Goal: Task Accomplishment & Management: Use online tool/utility

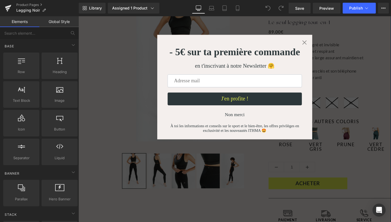
scroll to position [63, 0]
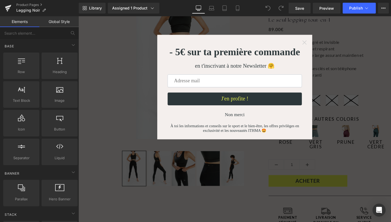
click at [316, 46] on icon "Close widget" at bounding box center [315, 43] width 5 height 5
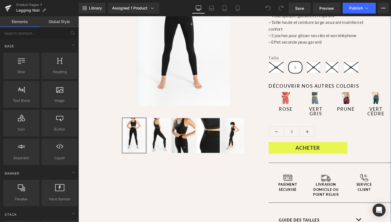
scroll to position [100, 0]
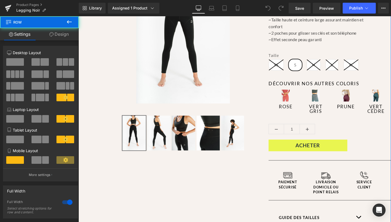
click at [313, 161] on div "Legging ITHMA Noir (P) Title Le seul legging tout-en-1 Heading 0€ 89.00€ (P) Pr…" at bounding box center [342, 124] width 129 height 326
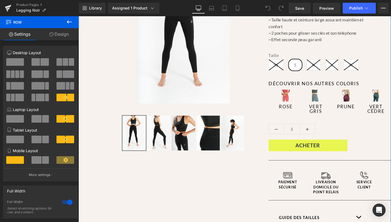
click at [51, 34] on icon at bounding box center [51, 34] width 4 height 4
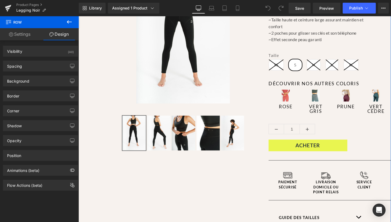
click at [14, 36] on link "Settings" at bounding box center [19, 34] width 39 height 12
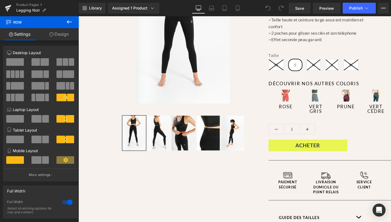
click at [68, 20] on icon at bounding box center [69, 22] width 7 height 7
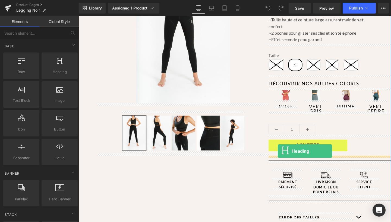
drag, startPoint x: 139, startPoint y: 85, endPoint x: 288, endPoint y: 158, distance: 165.7
drag, startPoint x: 99, startPoint y: 113, endPoint x: 294, endPoint y: 159, distance: 200.6
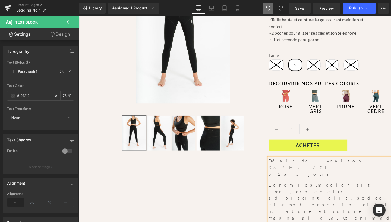
click at [313, 174] on div "XS / M / L / XL" at bounding box center [342, 175] width 129 height 7
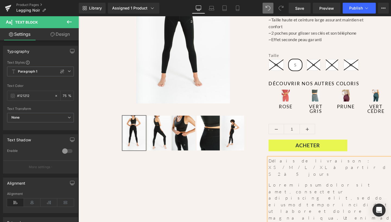
click at [326, 172] on div "XS / M / L / XL à partir d" at bounding box center [342, 175] width 129 height 7
click at [346, 173] on div "XS / M / L / XL à partir de fin novembre" at bounding box center [342, 179] width 129 height 14
click at [349, 175] on div "XS / M / L / XL à partir dere" at bounding box center [342, 179] width 129 height 14
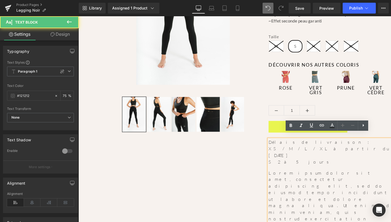
scroll to position [124, 0]
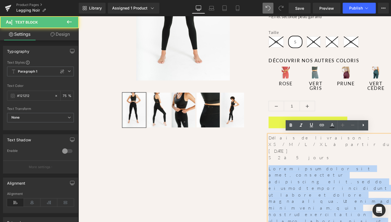
drag, startPoint x: 381, startPoint y: 210, endPoint x: 264, endPoint y: 160, distance: 127.4
click at [264, 160] on div "Sale Off (P) Image ‹" at bounding box center [242, 185] width 328 height 512
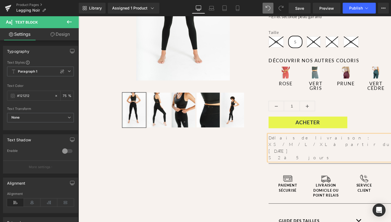
click at [271, 172] on div "Sale Off (P) Image ‹" at bounding box center [242, 111] width 328 height 365
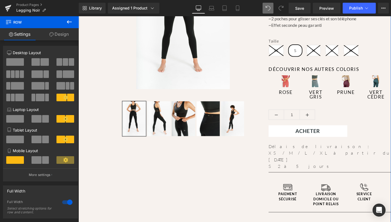
scroll to position [105, 0]
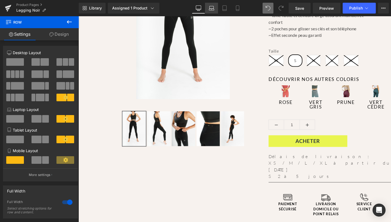
click at [210, 6] on icon at bounding box center [211, 7] width 4 height 2
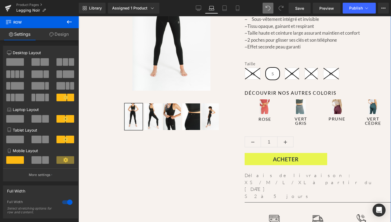
scroll to position [89, 0]
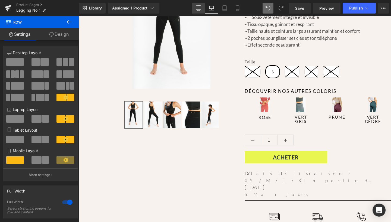
click at [196, 8] on icon at bounding box center [198, 8] width 5 height 4
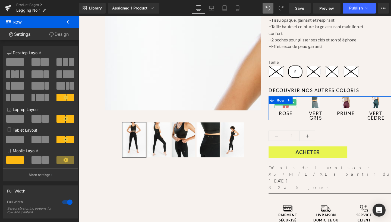
scroll to position [96, 0]
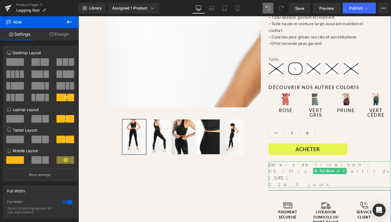
click at [295, 171] on div "Délais de livraison : XS / M / L / XL à partir du 24 novembre S 2 à 5 jours" at bounding box center [342, 183] width 129 height 28
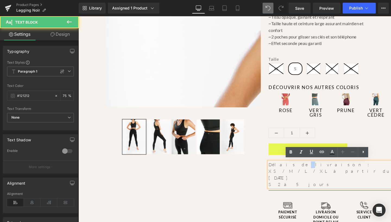
click at [295, 171] on div "Délais de livraison : XS / M / L / XL à partir du 24 novembre S 2 à 5 jours" at bounding box center [342, 183] width 129 height 28
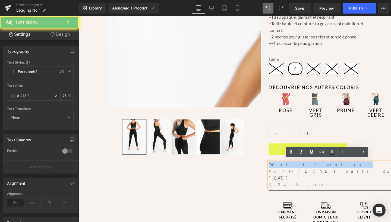
click at [295, 171] on div "Délais de livraison : XS / M / L / XL à partir du 24 novembre S 2 à 5 jours" at bounding box center [342, 183] width 129 height 28
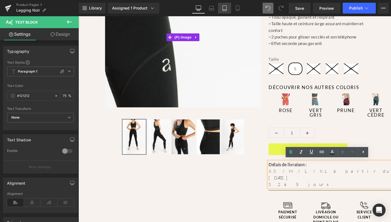
click at [225, 5] on link "Tablet" at bounding box center [224, 8] width 13 height 11
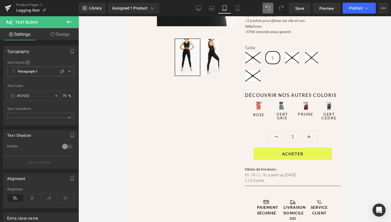
scroll to position [94, 0]
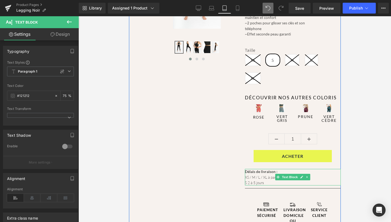
click at [253, 175] on div "XS / M / L / XL à partir du 24 novembre" at bounding box center [292, 177] width 96 height 5
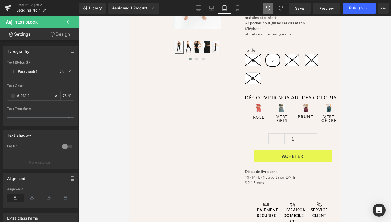
click at [57, 35] on link "Design" at bounding box center [59, 34] width 39 height 12
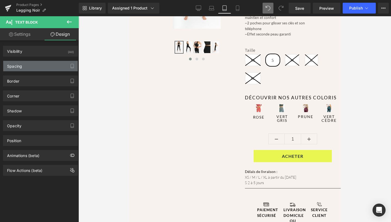
click at [28, 69] on div "Spacing" at bounding box center [40, 66] width 74 height 10
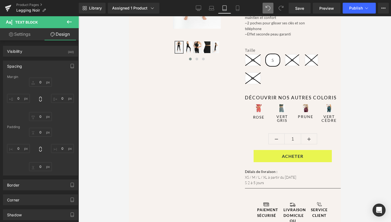
click at [28, 57] on div "Spacing Margin Padding" at bounding box center [40, 116] width 81 height 119
click at [28, 42] on div "Visibility (All) 0|0|0|0 1 Show on Desktop 1 Show on Laptop 1 Show on Tablet 1 …" at bounding box center [40, 49] width 81 height 15
click at [26, 34] on link "Settings" at bounding box center [19, 34] width 39 height 12
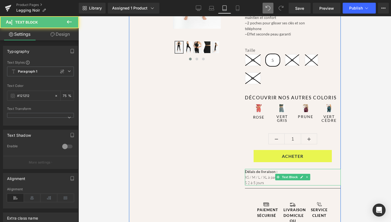
click at [254, 172] on strong "Délais de livraison :" at bounding box center [260, 172] width 33 height 4
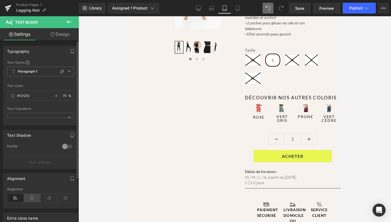
click at [31, 198] on icon at bounding box center [32, 198] width 17 height 8
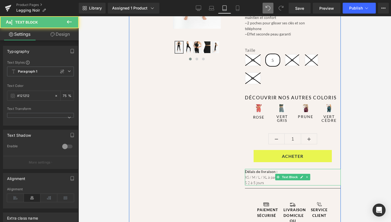
click at [269, 180] on div "S 2 à 5 jours" at bounding box center [292, 182] width 96 height 5
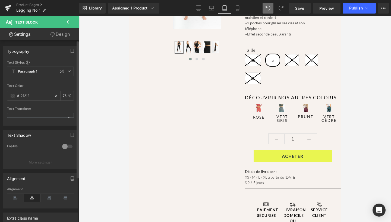
click at [33, 197] on icon at bounding box center [32, 198] width 17 height 8
click at [14, 199] on icon at bounding box center [15, 198] width 17 height 8
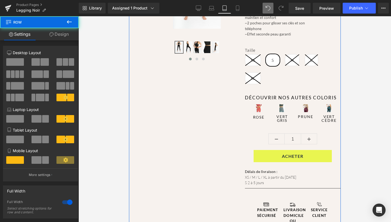
click at [243, 168] on div "Sale Off (P) Image ‹" at bounding box center [235, 139] width 212 height 381
click at [247, 171] on strong "Délais de livraison :" at bounding box center [260, 172] width 33 height 4
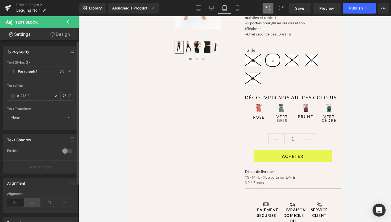
click at [30, 202] on icon at bounding box center [32, 203] width 17 height 8
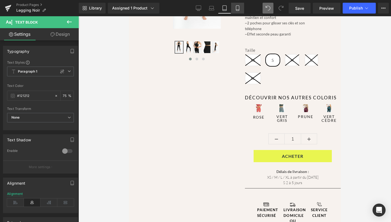
click at [238, 7] on icon at bounding box center [237, 7] width 5 height 5
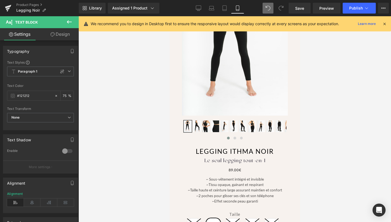
scroll to position [233, 0]
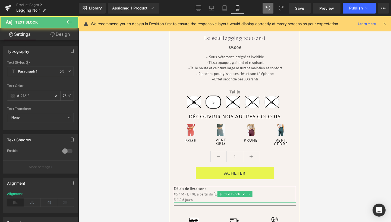
click at [187, 195] on div "XS / M / L / XL à partir du 24 novembre" at bounding box center [234, 194] width 122 height 5
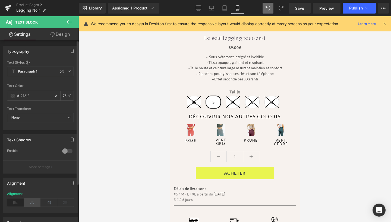
click at [30, 202] on icon at bounding box center [32, 203] width 17 height 8
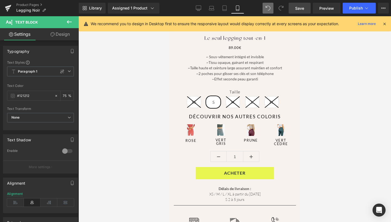
click at [297, 7] on span "Save" at bounding box center [299, 8] width 9 height 6
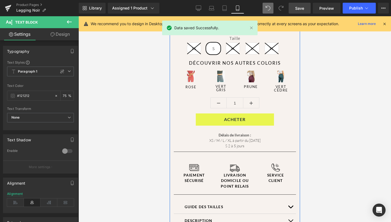
scroll to position [289, 0]
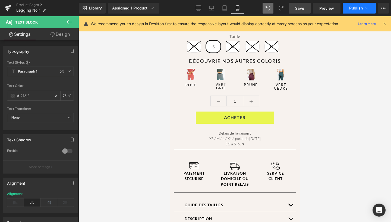
click at [352, 7] on span "Publish" at bounding box center [356, 8] width 14 height 4
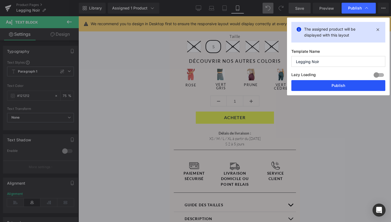
click at [340, 86] on button "Publish" at bounding box center [338, 85] width 94 height 11
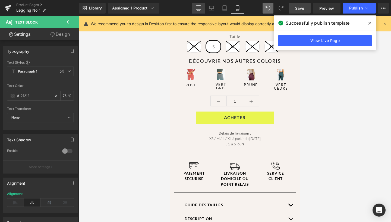
click at [204, 13] on link "Desktop" at bounding box center [198, 8] width 13 height 11
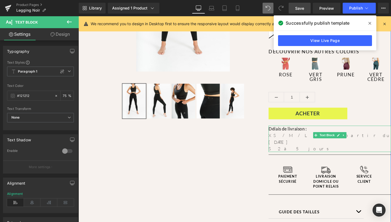
click at [294, 135] on strong "Délais de livraison :" at bounding box center [298, 135] width 40 height 6
click at [62, 32] on link "Design" at bounding box center [59, 34] width 39 height 12
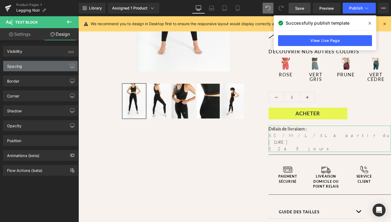
click at [17, 69] on div "Spacing" at bounding box center [40, 66] width 74 height 10
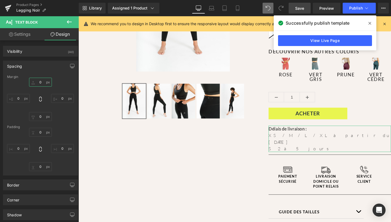
click at [42, 84] on input "0" at bounding box center [40, 82] width 23 height 9
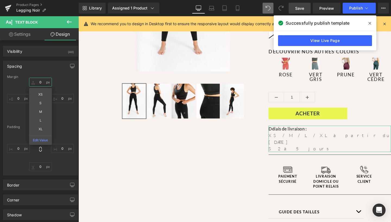
type input "0-"
type input "_"
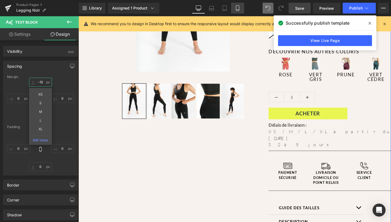
type input "-15"
click at [240, 8] on icon at bounding box center [237, 7] width 5 height 5
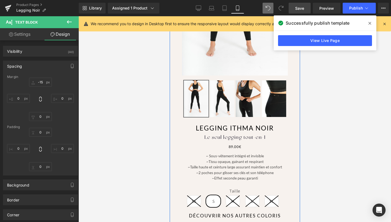
scroll to position [288, 0]
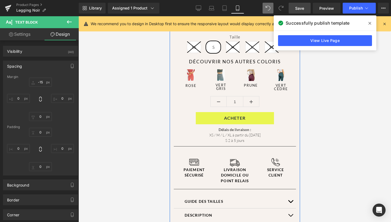
click at [289, 8] on link "Save" at bounding box center [299, 8] width 22 height 11
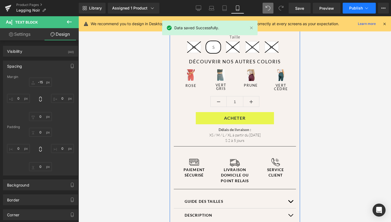
click at [353, 9] on span "Publish" at bounding box center [356, 8] width 14 height 4
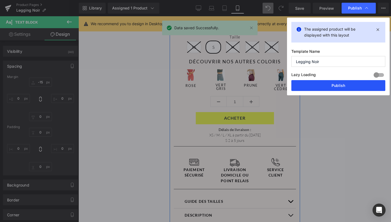
click at [327, 86] on button "Publish" at bounding box center [338, 85] width 94 height 11
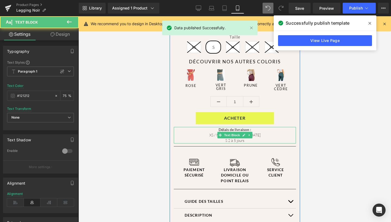
click at [260, 135] on div "XS / M / L / XL à partir du 24 novembre" at bounding box center [234, 135] width 122 height 5
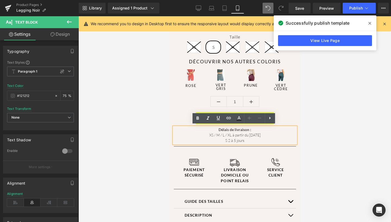
click at [369, 23] on icon at bounding box center [369, 23] width 3 height 3
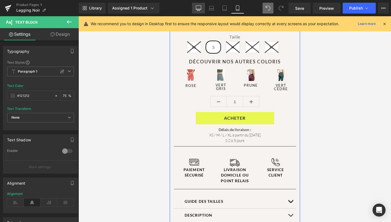
click at [199, 7] on icon at bounding box center [198, 7] width 5 height 5
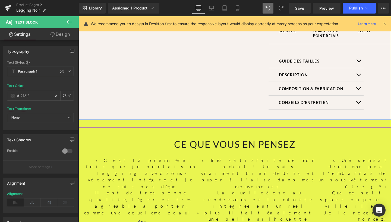
scroll to position [133, 0]
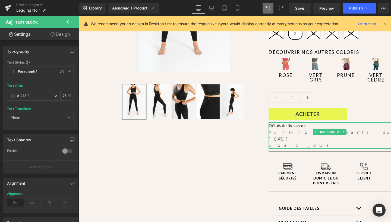
click at [316, 138] on div "XS / M / L / XL à partir du 24 novembre" at bounding box center [342, 142] width 129 height 14
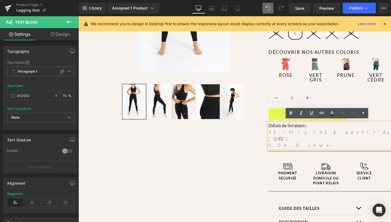
click at [340, 136] on div "XS / M / L / XL à partir du 24 novembre" at bounding box center [342, 142] width 129 height 14
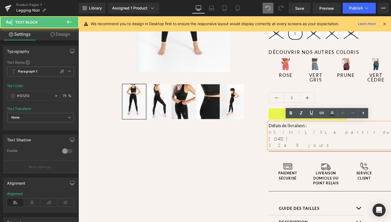
click at [340, 136] on div "XS / M / L / XL à partir du 24 novembre" at bounding box center [342, 142] width 129 height 14
click at [328, 136] on div "XS / M / L / XL à partir du 24 novembre" at bounding box center [342, 142] width 129 height 14
click at [342, 137] on div "XS / M / L / XL à partir du 24 novembre" at bounding box center [342, 142] width 129 height 14
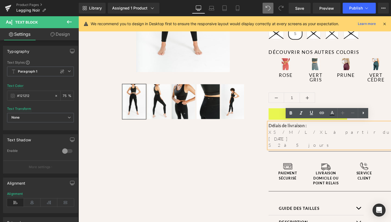
click at [352, 138] on div "XS / M / L / XL à partir du 24 novembre" at bounding box center [342, 142] width 129 height 14
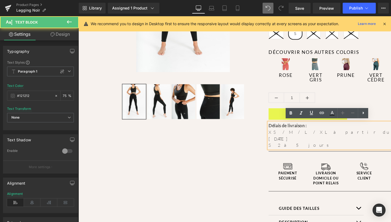
click at [352, 138] on div "XS / M / L / XL à partir du 24 novembre" at bounding box center [342, 142] width 129 height 14
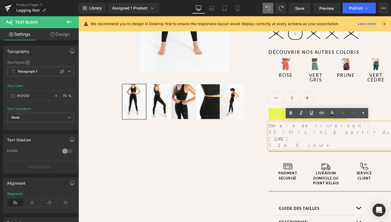
click at [302, 129] on div "Délais de livraison : XS / M / L / XL à partir du 24 novembre S 2 à 5 jours" at bounding box center [342, 142] width 129 height 28
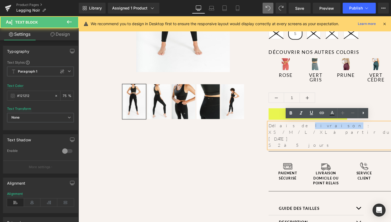
click at [302, 129] on div "Délais de livraison : XS / M / L / XL à partir du 24 novembre S 2 à 5 jours" at bounding box center [342, 142] width 129 height 28
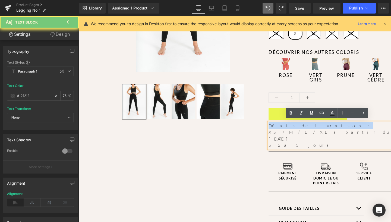
click at [302, 129] on div "Délais de livraison : XS / M / L / XL à partir du 24 novembre S 2 à 5 jours" at bounding box center [342, 142] width 129 height 28
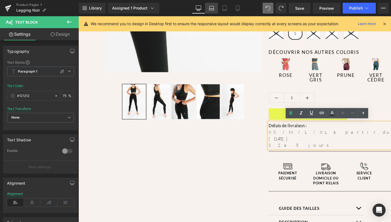
click at [211, 9] on icon at bounding box center [211, 10] width 5 height 2
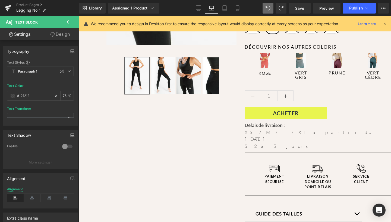
scroll to position [134, 0]
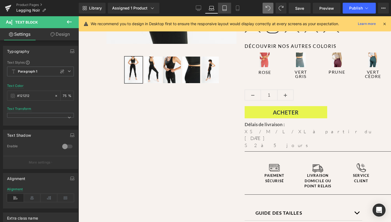
click at [226, 10] on icon at bounding box center [224, 8] width 4 height 5
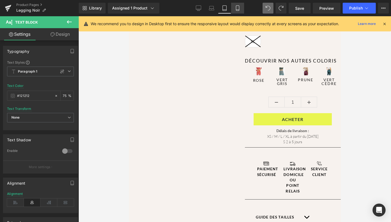
click at [236, 10] on icon at bounding box center [237, 10] width 3 height 0
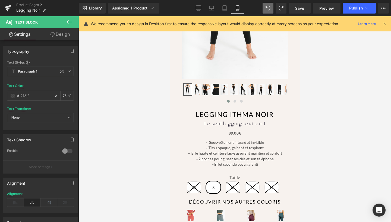
scroll to position [270, 0]
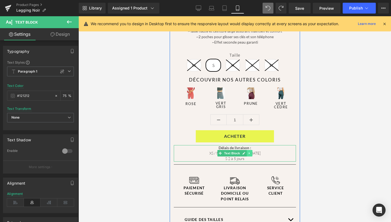
click at [250, 152] on link at bounding box center [249, 153] width 6 height 7
click at [269, 156] on div "S 2 à 5 jours" at bounding box center [234, 158] width 122 height 5
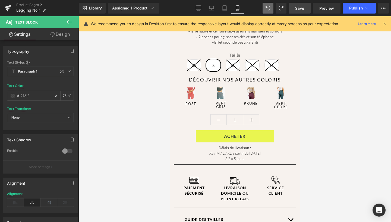
click at [301, 10] on span "Save" at bounding box center [299, 8] width 9 height 6
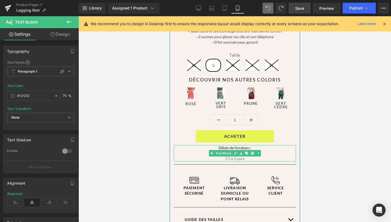
click at [266, 151] on div "XS / M / L / XL à partir du 24 novembre" at bounding box center [234, 153] width 122 height 5
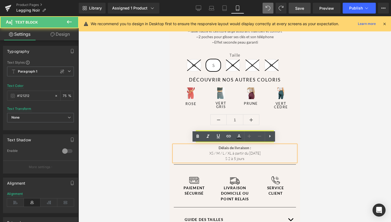
click at [247, 151] on div "XS / M / L / XL à partir du 24 novembre" at bounding box center [234, 153] width 122 height 5
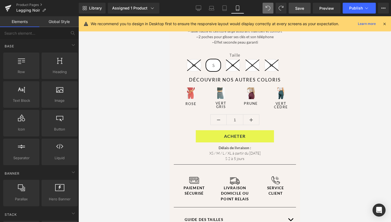
click at [133, 112] on div at bounding box center [234, 119] width 312 height 206
click at [358, 6] on span "Publish" at bounding box center [356, 8] width 14 height 4
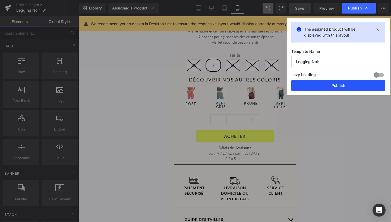
click at [327, 84] on button "Publish" at bounding box center [338, 85] width 94 height 11
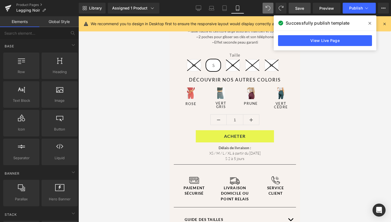
click at [385, 24] on icon at bounding box center [384, 23] width 5 height 5
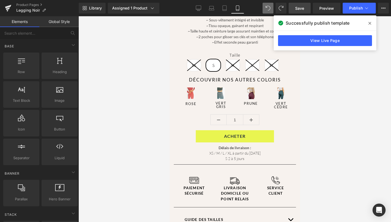
click at [369, 24] on icon at bounding box center [369, 23] width 3 height 4
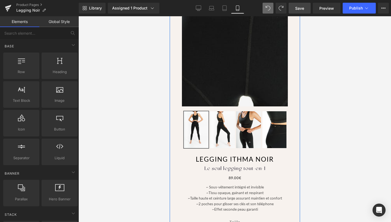
scroll to position [118, 0]
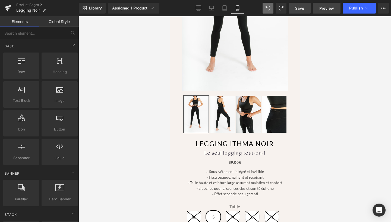
click at [321, 8] on span "Preview" at bounding box center [326, 8] width 15 height 6
click at [31, 11] on span "Legging Noir" at bounding box center [28, 10] width 24 height 4
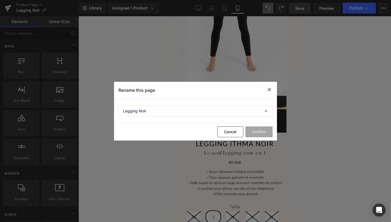
click at [269, 90] on icon at bounding box center [269, 90] width 7 height 7
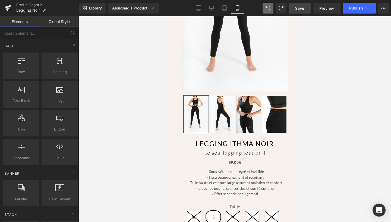
click at [37, 4] on link "Product Pages" at bounding box center [47, 5] width 62 height 4
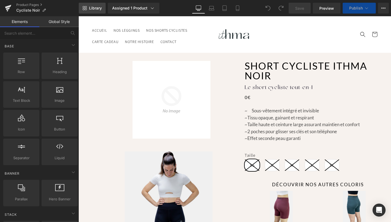
click at [101, 8] on span "Library" at bounding box center [95, 8] width 13 height 5
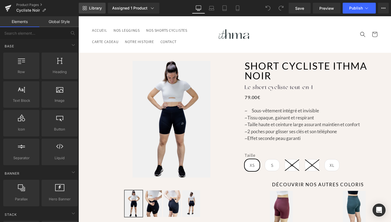
click at [94, 6] on span "Library" at bounding box center [95, 8] width 13 height 5
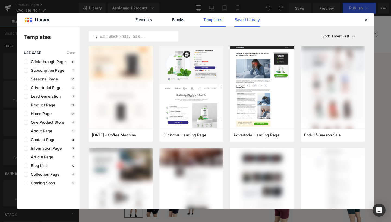
click at [243, 21] on link "Saved Library" at bounding box center [247, 20] width 26 height 14
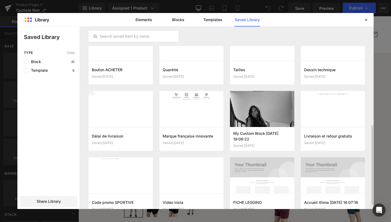
scroll to position [223, 0]
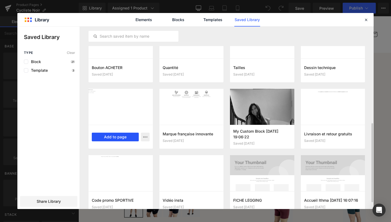
click at [112, 139] on button "Add to page" at bounding box center [115, 137] width 47 height 9
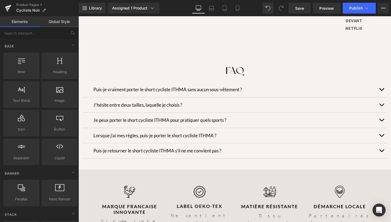
scroll to position [1158, 0]
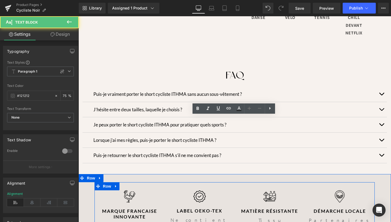
drag, startPoint x: 141, startPoint y: 127, endPoint x: 184, endPoint y: 75, distance: 67.1
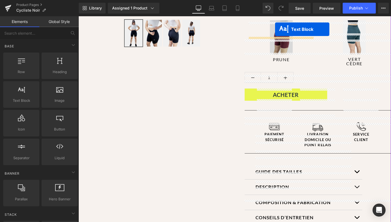
scroll to position [149, 0]
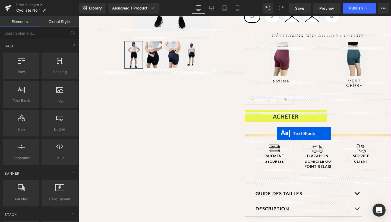
drag, startPoint x: 218, startPoint y: 125, endPoint x: 276, endPoint y: 134, distance: 58.7
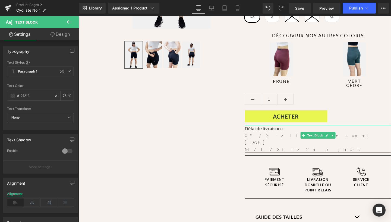
click at [262, 138] on p "XS / S => livraison avant Noël" at bounding box center [317, 139] width 146 height 14
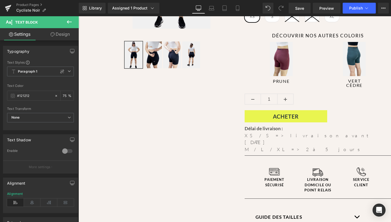
click at [56, 35] on link "Design" at bounding box center [59, 34] width 39 height 12
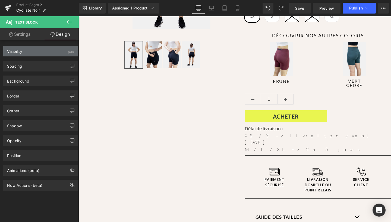
click at [44, 51] on div "Visibility (All)" at bounding box center [40, 51] width 74 height 10
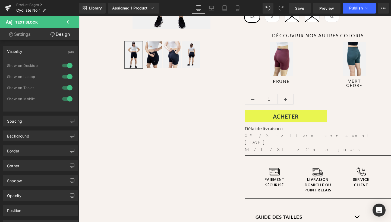
click at [58, 37] on link "Design" at bounding box center [59, 34] width 39 height 12
click at [35, 52] on div "Visibility (All)" at bounding box center [40, 51] width 74 height 10
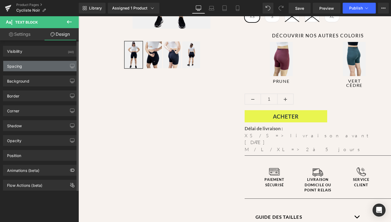
click at [33, 68] on div "Spacing" at bounding box center [40, 66] width 74 height 10
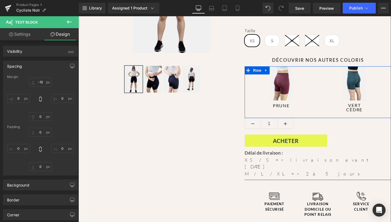
scroll to position [125, 0]
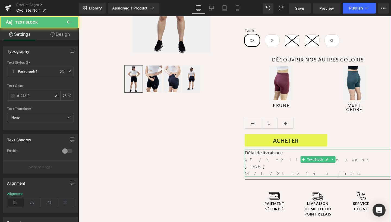
click at [254, 165] on p "XS / S => livraison avant Noël" at bounding box center [317, 164] width 146 height 14
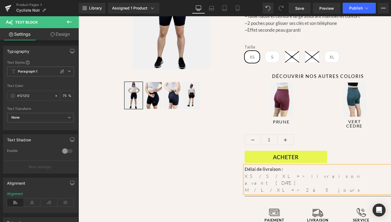
scroll to position [112, 0]
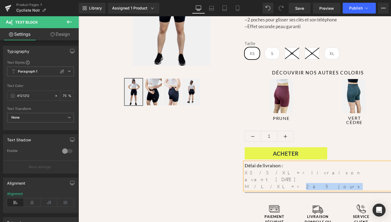
drag, startPoint x: 293, startPoint y: 184, endPoint x: 270, endPoint y: 184, distance: 22.8
click at [270, 184] on p "M / L / XL => 2 à 5 jours" at bounding box center [317, 186] width 146 height 7
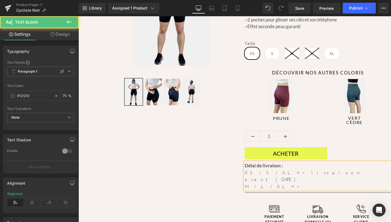
click at [270, 177] on p "XS / S / XL => livraison avant Noël" at bounding box center [317, 177] width 146 height 14
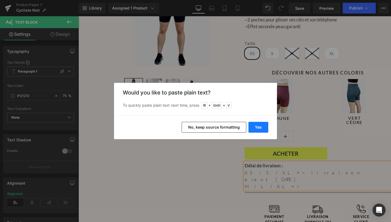
click at [258, 127] on button "Yes" at bounding box center [258, 127] width 20 height 11
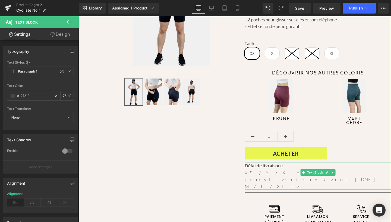
click at [345, 180] on p "XS / S / XL => 2 à 5 jourslivraison avant Noël" at bounding box center [317, 177] width 146 height 14
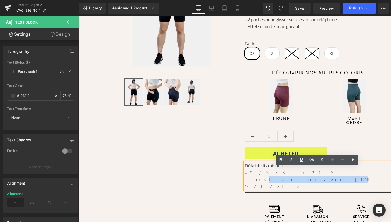
drag, startPoint x: 332, startPoint y: 178, endPoint x: 290, endPoint y: 177, distance: 42.1
click at [290, 177] on p "XS / S / XL => 2 à 5 jourslivraison avant Noël" at bounding box center [317, 177] width 146 height 14
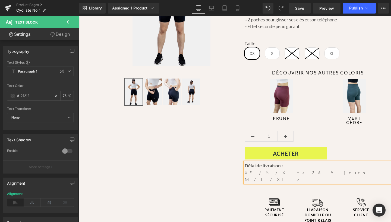
click at [275, 183] on p "M / L / XL =>" at bounding box center [317, 179] width 146 height 7
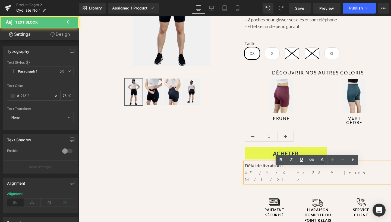
click at [245, 183] on p "M / L / XL =>" at bounding box center [317, 179] width 146 height 7
click at [258, 183] on p "M / L / XL =>" at bounding box center [317, 179] width 146 height 7
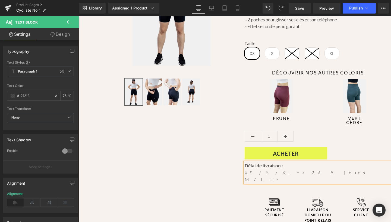
click at [264, 183] on p "M / L =>" at bounding box center [317, 179] width 146 height 7
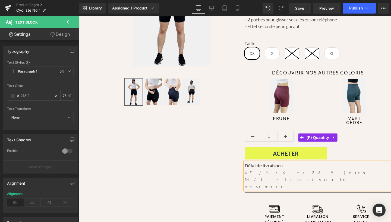
click at [351, 145] on div "1" at bounding box center [317, 138] width 146 height 14
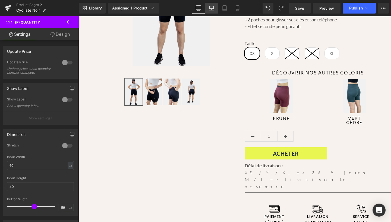
click at [211, 7] on icon at bounding box center [211, 7] width 5 height 5
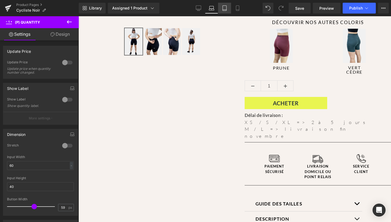
click at [223, 6] on icon at bounding box center [224, 7] width 5 height 5
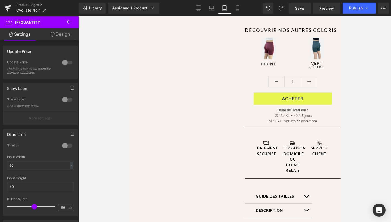
scroll to position [151, 0]
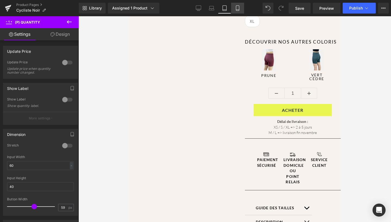
click at [241, 7] on link "Mobile" at bounding box center [237, 8] width 13 height 11
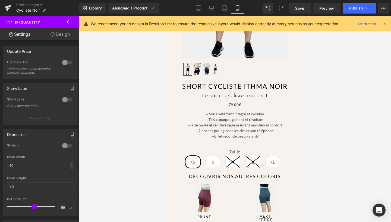
scroll to position [293, 0]
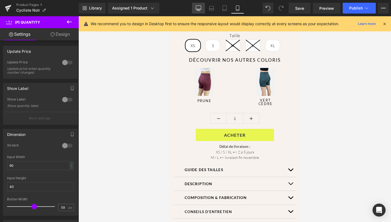
click at [197, 10] on icon at bounding box center [198, 7] width 5 height 5
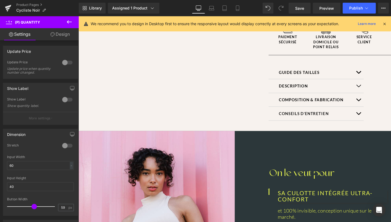
scroll to position [132, 0]
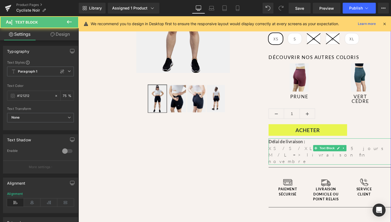
click at [302, 154] on p "XS / S / XL => 2 à 5 jours" at bounding box center [342, 155] width 129 height 7
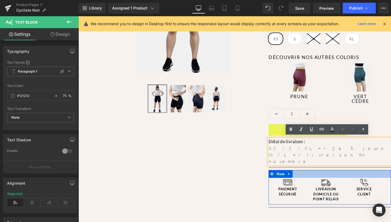
click at [319, 178] on div at bounding box center [342, 182] width 129 height 8
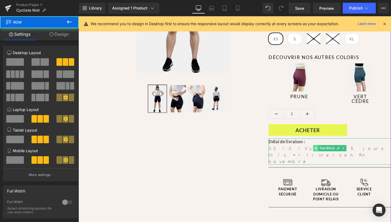
click at [325, 152] on span at bounding box center [328, 155] width 6 height 7
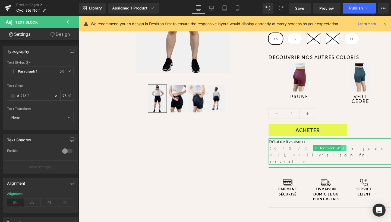
click at [357, 154] on icon at bounding box center [356, 155] width 3 height 3
click at [347, 154] on icon at bounding box center [348, 155] width 3 height 3
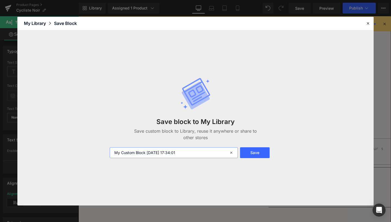
click at [166, 151] on input "My Custom Block 2025-09-30 17:34:01" at bounding box center [174, 153] width 128 height 11
type input "Livraison fin novembre"
click at [252, 155] on button "Save" at bounding box center [255, 153] width 30 height 11
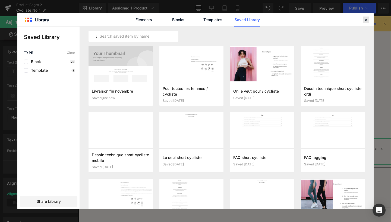
click at [365, 18] on icon at bounding box center [365, 19] width 5 height 5
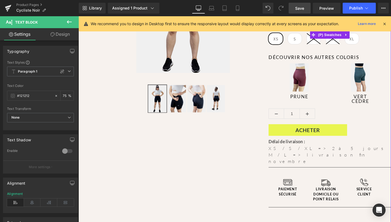
click at [301, 8] on span "Save" at bounding box center [299, 8] width 9 height 6
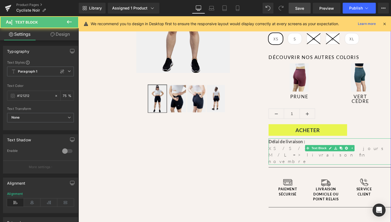
click at [297, 157] on p "XS / S / XL => 2 à 5 jours" at bounding box center [342, 155] width 129 height 7
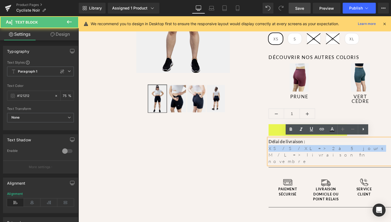
drag, startPoint x: 324, startPoint y: 154, endPoint x: 271, endPoint y: 154, distance: 53.7
click at [271, 154] on div "Sale Off (P) Image ‹" at bounding box center [242, 109] width 328 height 377
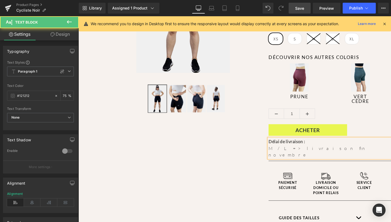
click at [344, 156] on p "M / L => livraison fin novembre" at bounding box center [342, 159] width 129 height 14
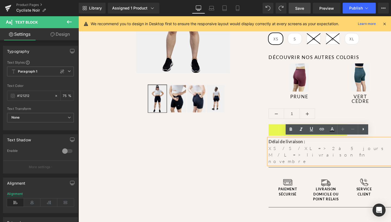
click at [278, 161] on p "M / L => livraison fin novembre" at bounding box center [342, 166] width 129 height 14
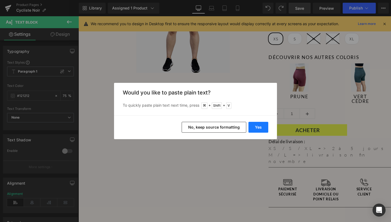
click at [260, 129] on button "Yes" at bounding box center [258, 127] width 20 height 11
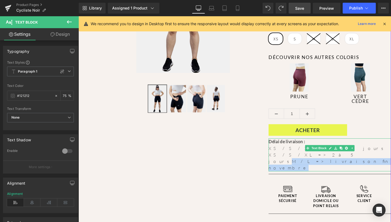
drag, startPoint x: 324, startPoint y: 160, endPoint x: 384, endPoint y: 161, distance: 59.7
click at [384, 161] on p "XS / S / XL => 2 à 5 joursM / L => livraison fin novembre" at bounding box center [342, 169] width 129 height 21
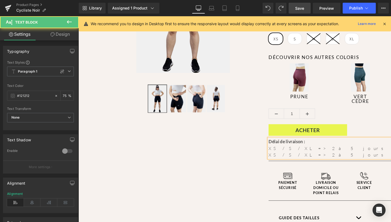
click at [305, 152] on p "XS / S / XL => 2 à 5 jours" at bounding box center [342, 155] width 129 height 7
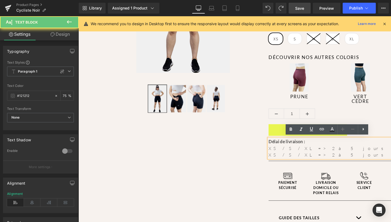
click at [302, 154] on p "XS / S / XL => 2 à 5 jours" at bounding box center [342, 155] width 129 height 7
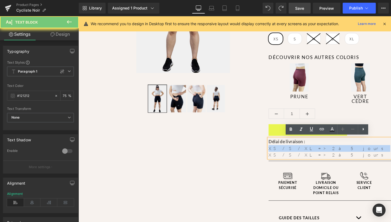
click at [302, 154] on p "XS / S / XL => 2 à 5 jours" at bounding box center [342, 155] width 129 height 7
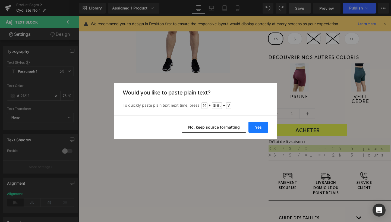
click at [256, 127] on button "Yes" at bounding box center [258, 127] width 20 height 11
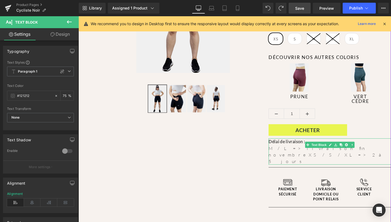
click at [338, 155] on p "M / L => livraison fin novembreXS / S / XL => 2 à 5 jours" at bounding box center [342, 162] width 129 height 21
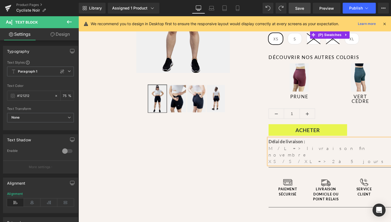
click at [300, 7] on span "Save" at bounding box center [299, 8] width 9 height 6
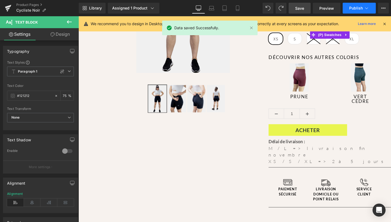
click at [359, 9] on span "Publish" at bounding box center [356, 8] width 14 height 4
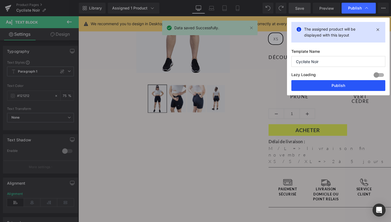
click at [338, 83] on button "Publish" at bounding box center [338, 85] width 94 height 11
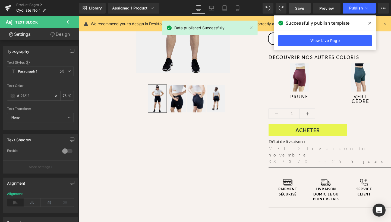
click at [370, 24] on icon at bounding box center [369, 23] width 3 height 3
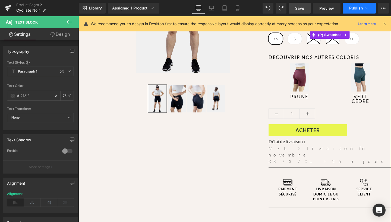
click at [347, 8] on button "Publish" at bounding box center [358, 8] width 33 height 11
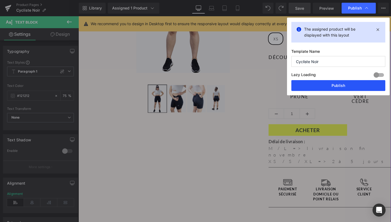
click at [326, 84] on button "Publish" at bounding box center [338, 85] width 94 height 11
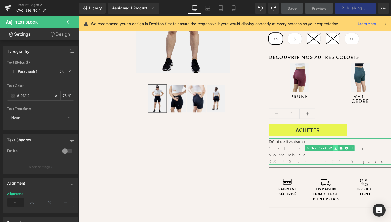
click at [347, 155] on icon at bounding box center [348, 155] width 3 height 3
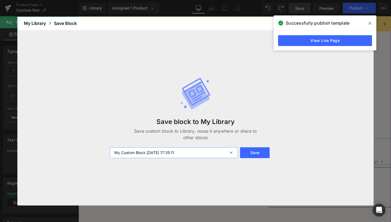
click at [201, 152] on input "My Custom Block 2025-09-30 17:35:11" at bounding box center [174, 153] width 128 height 11
type input "livraison fin novembre"
click at [256, 150] on button "Save" at bounding box center [255, 153] width 30 height 11
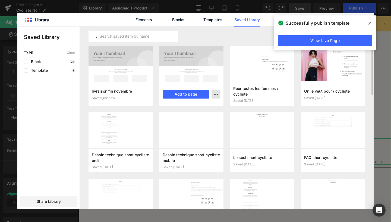
click at [215, 95] on icon "button" at bounding box center [215, 94] width 4 height 4
click at [200, 120] on div "Delete" at bounding box center [189, 117] width 62 height 11
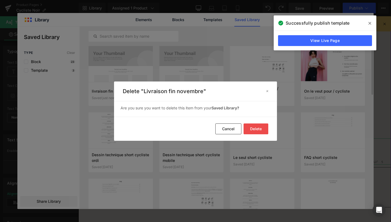
click at [256, 128] on button "Delete" at bounding box center [255, 129] width 25 height 11
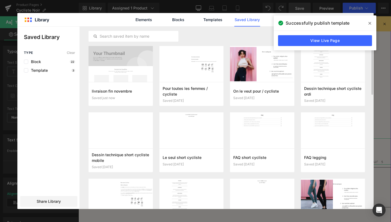
click at [369, 23] on icon at bounding box center [369, 23] width 3 height 3
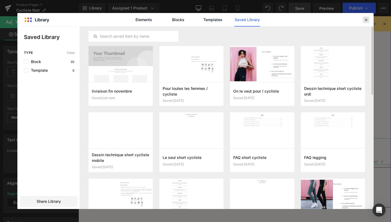
click at [366, 20] on icon at bounding box center [365, 19] width 5 height 5
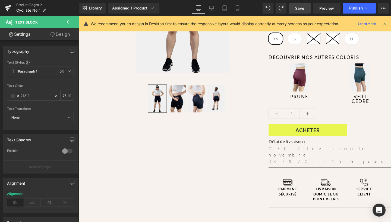
click at [25, 3] on link "Product Pages" at bounding box center [47, 5] width 62 height 4
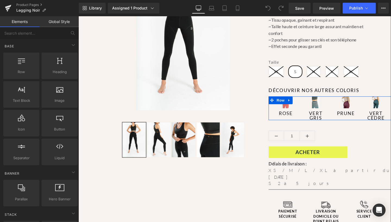
scroll to position [94, 0]
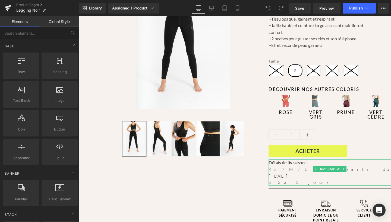
click at [314, 177] on div "XS / M / L / XL à partir du 24 novembre" at bounding box center [342, 181] width 129 height 14
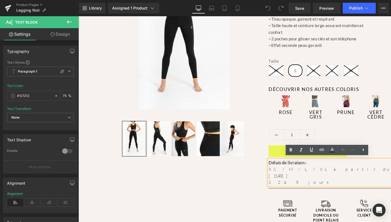
drag, startPoint x: 352, startPoint y: 177, endPoint x: 305, endPoint y: 176, distance: 47.5
click at [305, 176] on div "XS / M / L / XL à partir du 24 novembre" at bounding box center [342, 181] width 129 height 14
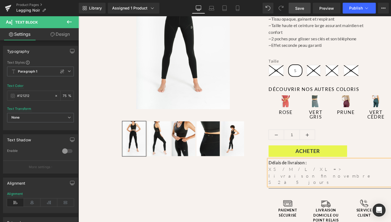
click at [301, 8] on span "Save" at bounding box center [299, 8] width 9 height 6
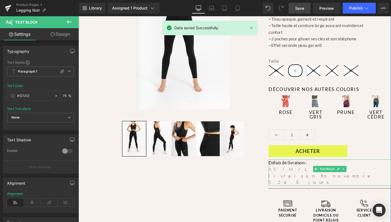
click at [280, 188] on div "S 2 à 5 jours" at bounding box center [342, 191] width 129 height 7
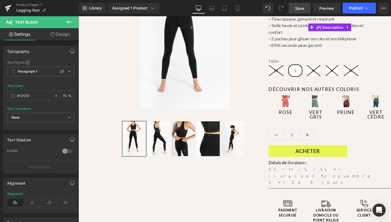
click at [301, 12] on link "Save" at bounding box center [299, 8] width 22 height 11
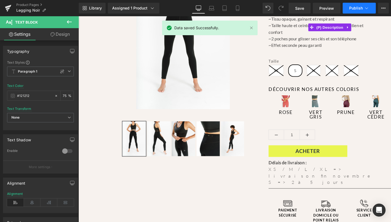
click at [362, 7] on span "Publish" at bounding box center [356, 8] width 14 height 4
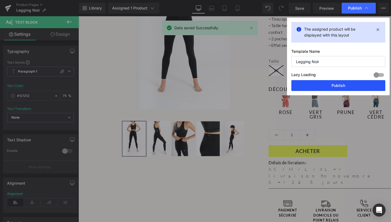
click at [347, 84] on button "Publish" at bounding box center [338, 85] width 94 height 11
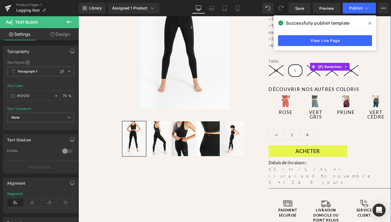
click at [390, 65] on label "Taille" at bounding box center [342, 64] width 129 height 7
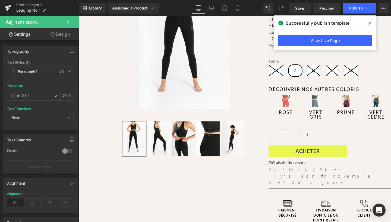
click at [28, 5] on link "Product Pages" at bounding box center [47, 5] width 62 height 4
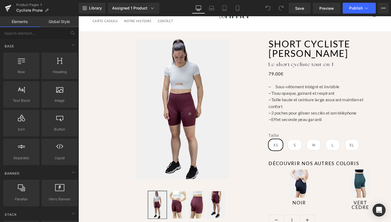
scroll to position [39, 0]
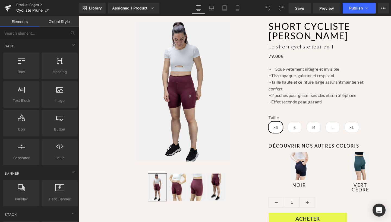
click at [25, 3] on link "Product Pages" at bounding box center [47, 5] width 62 height 4
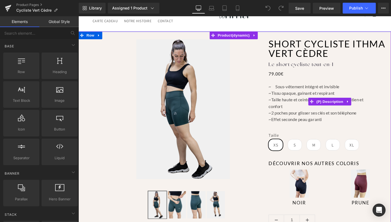
scroll to position [23, 0]
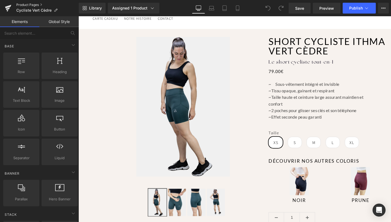
click at [28, 4] on link "Product Pages" at bounding box center [47, 5] width 62 height 4
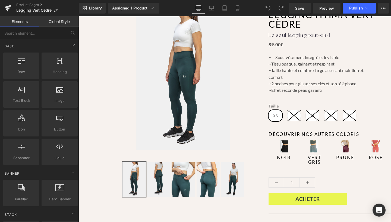
scroll to position [53, 0]
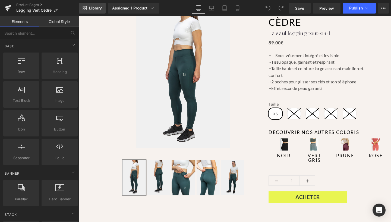
click at [91, 7] on span "Library" at bounding box center [95, 8] width 13 height 5
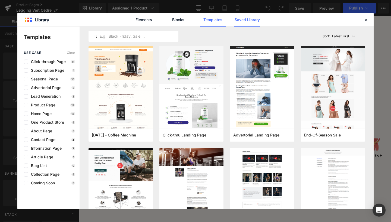
click at [238, 23] on link "Saved Library" at bounding box center [247, 20] width 26 height 14
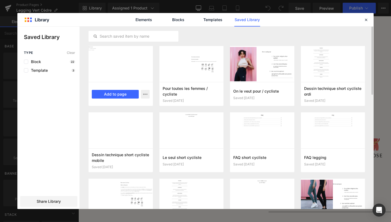
click at [123, 82] on div at bounding box center [120, 64] width 64 height 36
click at [120, 97] on button "Add to page" at bounding box center [115, 94] width 47 height 9
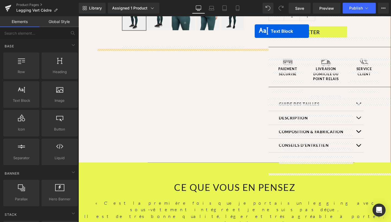
scroll to position [194, 0]
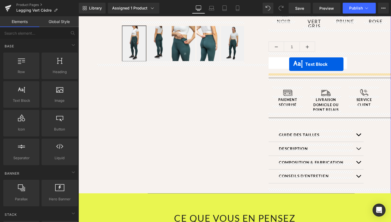
drag, startPoint x: 226, startPoint y: 49, endPoint x: 300, endPoint y: 67, distance: 75.9
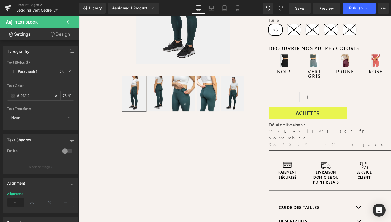
scroll to position [129, 0]
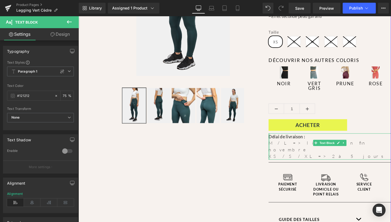
click at [278, 147] on div at bounding box center [278, 154] width 1 height 28
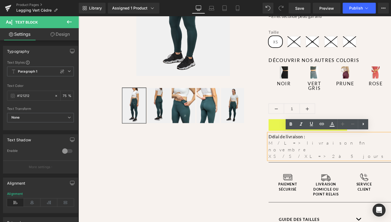
click at [278, 147] on p "M / L => livraison fin novembre" at bounding box center [342, 153] width 129 height 14
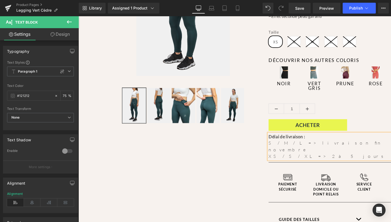
click at [294, 149] on p "S / M / L => livraison fin novembre" at bounding box center [342, 153] width 129 height 14
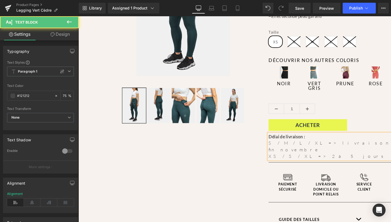
click at [288, 160] on p "XS / S / XL => 2 à 5 jours" at bounding box center [342, 163] width 129 height 7
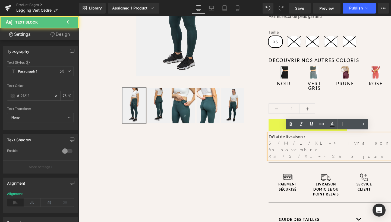
click at [294, 160] on p "XS / S / XL => 2 à 5 jours" at bounding box center [342, 163] width 129 height 7
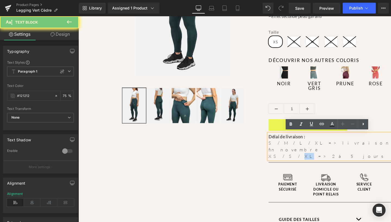
click at [294, 160] on p "XS / S / XL => 2 à 5 jours" at bounding box center [342, 163] width 129 height 7
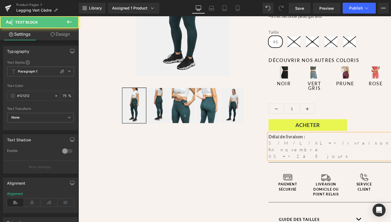
click at [302, 148] on p "S / M / L / XL => livraison fin novembre" at bounding box center [342, 153] width 129 height 14
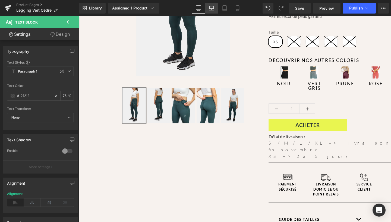
click at [209, 7] on icon at bounding box center [211, 7] width 5 height 5
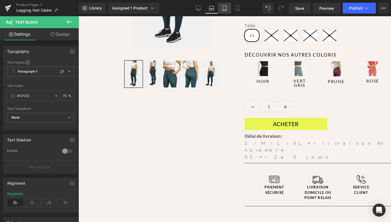
click at [224, 9] on icon at bounding box center [224, 7] width 5 height 5
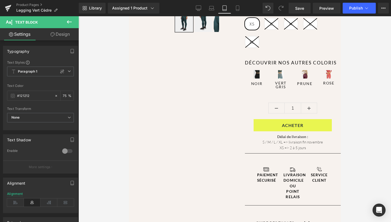
scroll to position [124, 0]
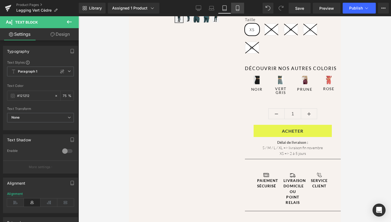
click at [234, 9] on link "Mobile" at bounding box center [237, 8] width 13 height 11
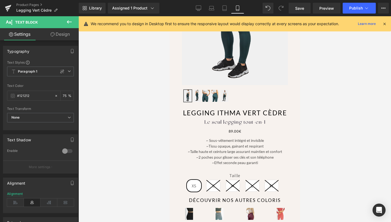
scroll to position [254, 0]
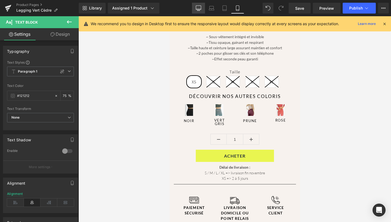
click at [200, 8] on icon at bounding box center [198, 7] width 5 height 5
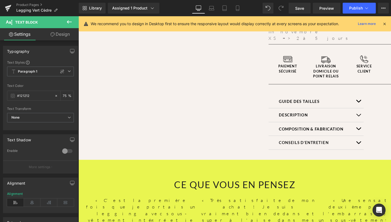
scroll to position [103, 0]
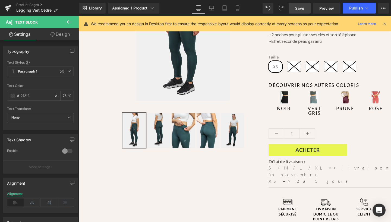
click at [301, 5] on span "Save" at bounding box center [299, 8] width 9 height 6
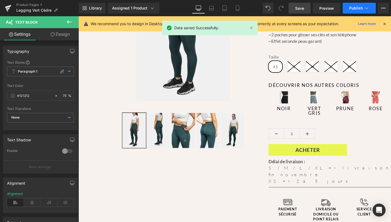
click at [353, 7] on span "Publish" at bounding box center [356, 8] width 14 height 4
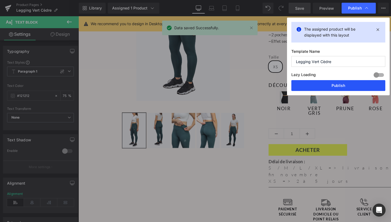
click at [335, 85] on button "Publish" at bounding box center [338, 85] width 94 height 11
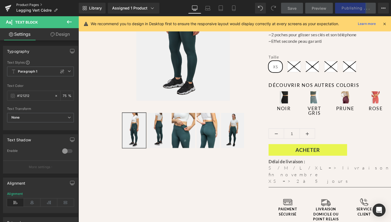
click at [31, 5] on link "Product Pages" at bounding box center [47, 5] width 62 height 4
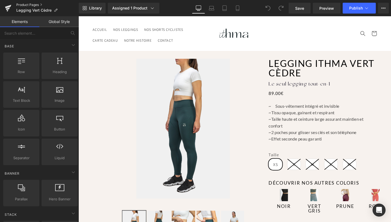
click at [22, 5] on link "Product Pages" at bounding box center [47, 5] width 62 height 4
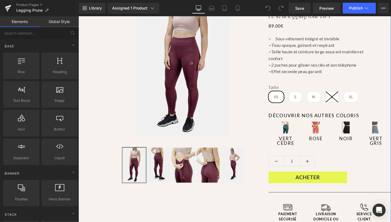
scroll to position [67, 0]
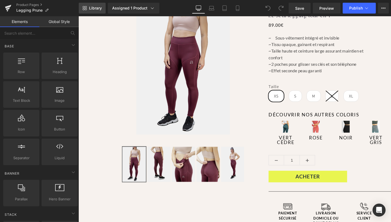
click at [93, 6] on span "Library" at bounding box center [95, 8] width 13 height 5
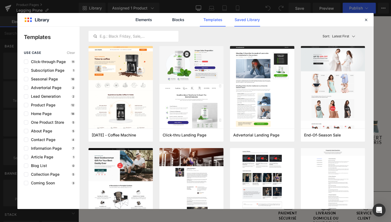
click at [245, 21] on link "Saved Library" at bounding box center [247, 20] width 26 height 14
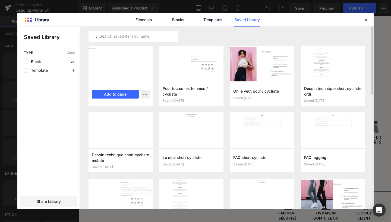
click at [116, 52] on div at bounding box center [120, 64] width 64 height 36
click at [121, 96] on button "Add to page" at bounding box center [115, 94] width 47 height 9
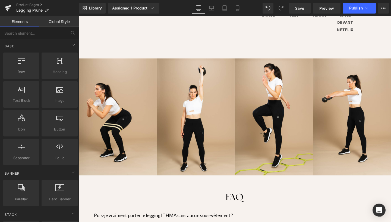
scroll to position [1436, 0]
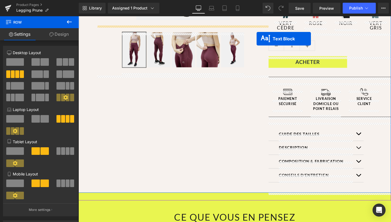
scroll to position [177, 0]
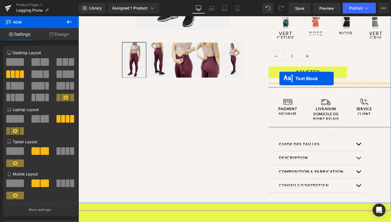
drag, startPoint x: 228, startPoint y: 102, endPoint x: 289, endPoint y: 82, distance: 65.0
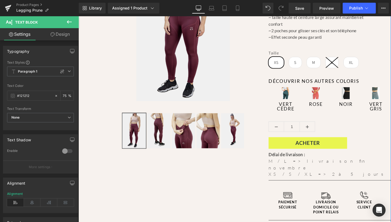
scroll to position [103, 0]
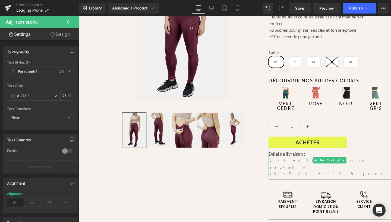
click at [285, 166] on p "M / L => livraison fin novembre" at bounding box center [342, 172] width 129 height 14
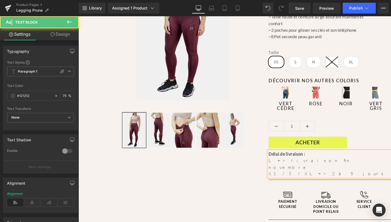
click at [286, 178] on p "XS / S / XL => 2 à 5 jours" at bounding box center [342, 181] width 129 height 7
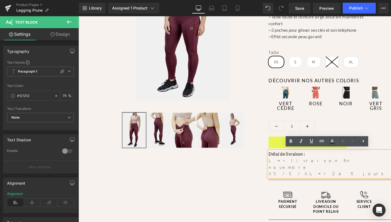
click at [291, 178] on p "XS / S / XL => 2 à 5 jours" at bounding box center [342, 181] width 129 height 7
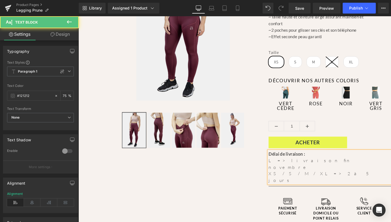
click at [342, 168] on p "L => livraison fin novembre" at bounding box center [342, 172] width 129 height 14
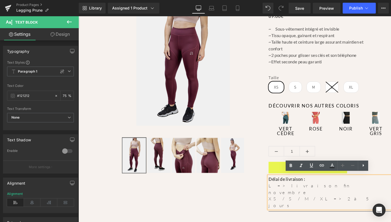
scroll to position [79, 0]
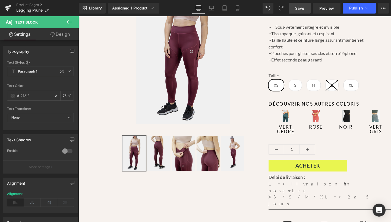
click at [295, 5] on link "Save" at bounding box center [299, 8] width 22 height 11
click at [357, 8] on span "Publish" at bounding box center [356, 8] width 14 height 4
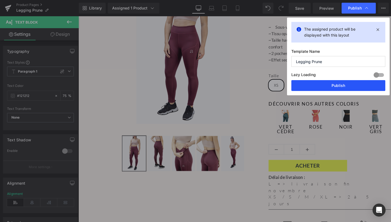
click at [336, 88] on button "Publish" at bounding box center [338, 85] width 94 height 11
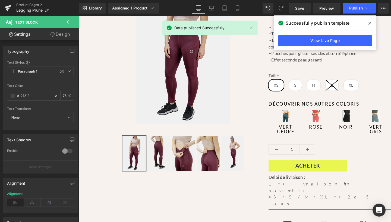
click at [26, 4] on link "Product Pages" at bounding box center [47, 5] width 62 height 4
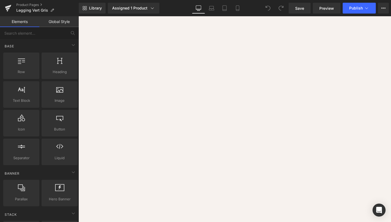
scroll to position [87, 0]
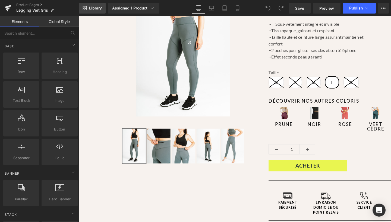
click at [98, 11] on link "Library" at bounding box center [92, 8] width 27 height 11
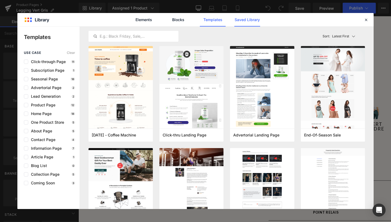
click at [240, 20] on link "Saved Library" at bounding box center [247, 20] width 26 height 14
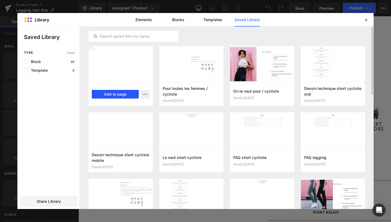
click at [116, 96] on button "Add to page" at bounding box center [115, 94] width 47 height 9
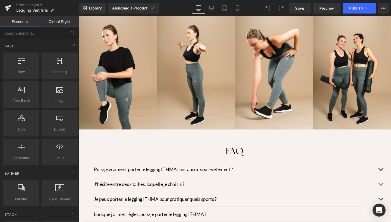
scroll to position [1500, 0]
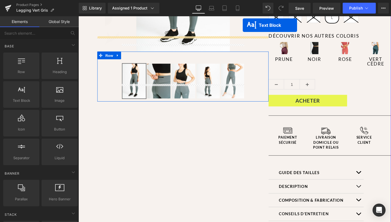
scroll to position [133, 0]
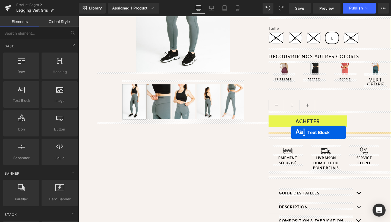
drag, startPoint x: 226, startPoint y: 49, endPoint x: 302, endPoint y: 139, distance: 117.0
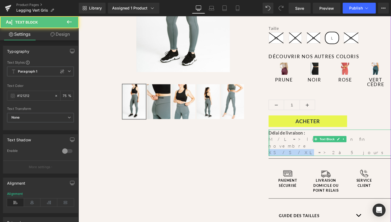
drag, startPoint x: 295, startPoint y: 151, endPoint x: 277, endPoint y: 151, distance: 18.4
click at [278, 151] on div "Délai de livraison : M / L => livraison fin novembre XS / S / XL => 2 à 5 jours…" at bounding box center [342, 150] width 129 height 28
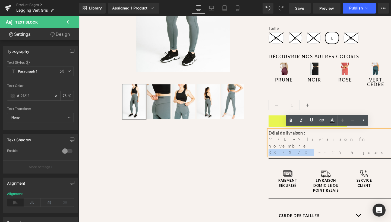
copy p "XS / S / XL"
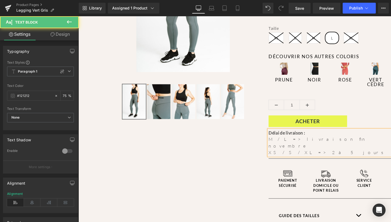
click at [278, 145] on p "M / L => livraison fin novembre" at bounding box center [342, 149] width 129 height 14
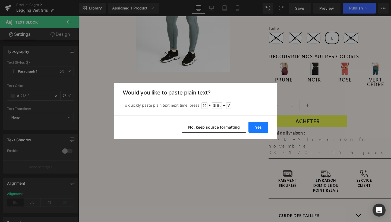
click at [261, 130] on button "Yes" at bounding box center [258, 127] width 20 height 11
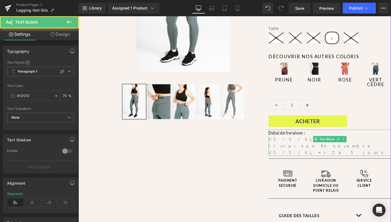
click at [296, 144] on p "XS / S / XLM / L => livraison fin novembre" at bounding box center [342, 149] width 129 height 14
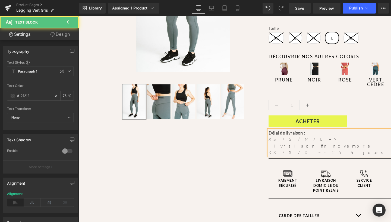
click at [299, 145] on p "XS / S / M / L => livraison fin novembre" at bounding box center [342, 149] width 129 height 14
drag, startPoint x: 296, startPoint y: 151, endPoint x: 275, endPoint y: 151, distance: 20.9
click at [275, 151] on div "Sale Off (P) Image" at bounding box center [242, 104] width 328 height 368
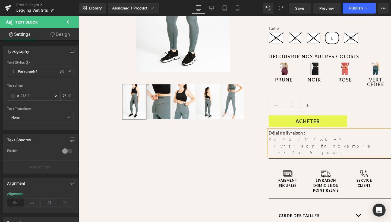
click at [317, 156] on p "L => 2 à 5 jours" at bounding box center [342, 159] width 129 height 7
click at [295, 9] on span "Save" at bounding box center [299, 8] width 9 height 6
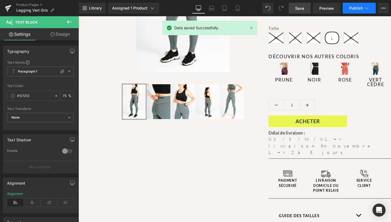
click at [355, 7] on span "Publish" at bounding box center [356, 8] width 14 height 4
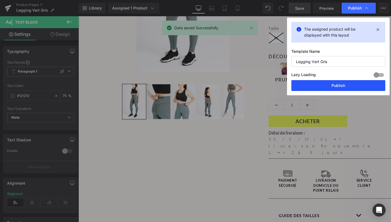
click at [343, 87] on button "Publish" at bounding box center [338, 85] width 94 height 11
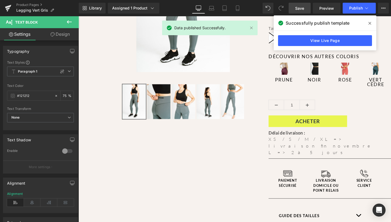
click at [368, 22] on icon at bounding box center [369, 23] width 3 height 3
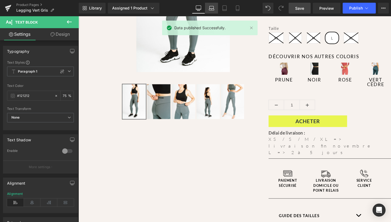
click at [208, 8] on link "Laptop" at bounding box center [211, 8] width 13 height 11
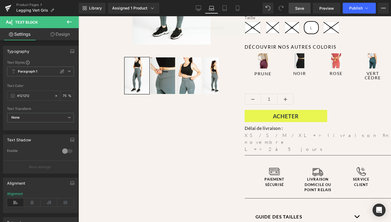
scroll to position [129, 0]
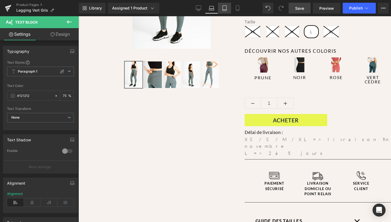
click at [222, 9] on icon at bounding box center [224, 7] width 5 height 5
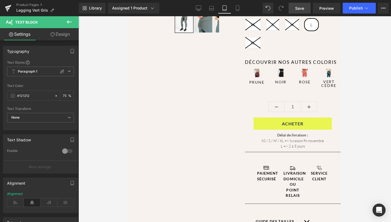
scroll to position [126, 0]
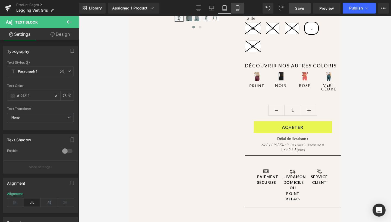
click at [237, 11] on link "Mobile" at bounding box center [237, 8] width 13 height 11
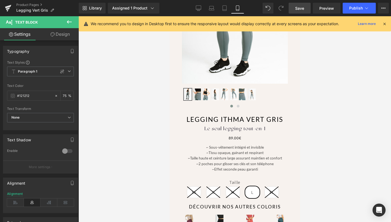
scroll to position [265, 0]
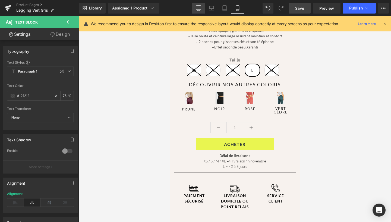
click at [197, 9] on icon at bounding box center [198, 9] width 5 height 0
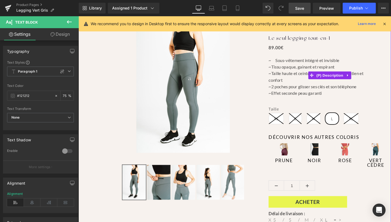
scroll to position [39, 0]
